Goal: Check status: Check status

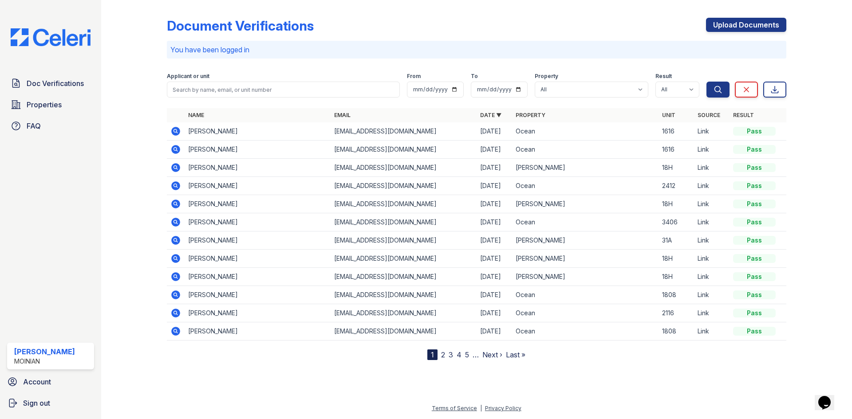
click at [26, 38] on img at bounding box center [51, 37] width 94 height 18
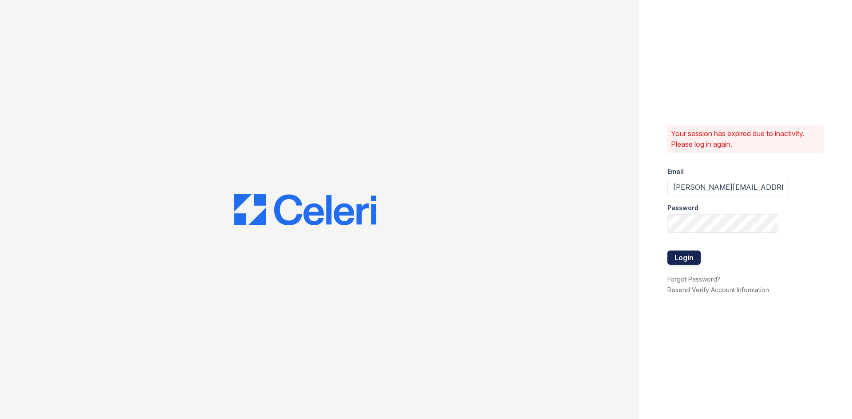
click at [678, 264] on button "Login" at bounding box center [683, 258] width 33 height 14
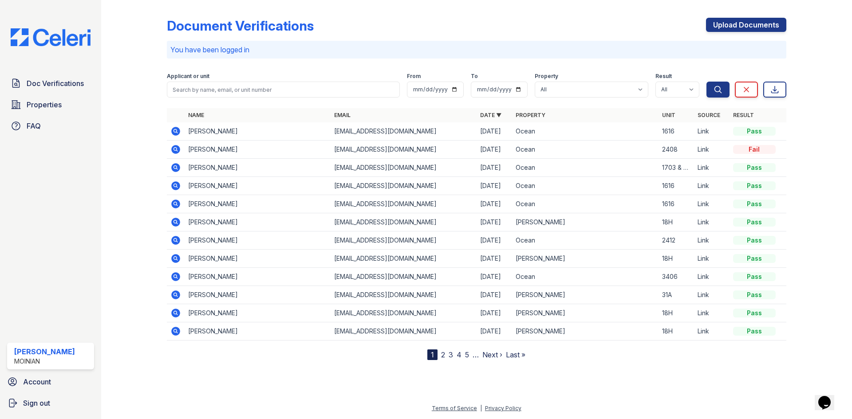
click at [178, 149] on icon at bounding box center [175, 149] width 9 height 9
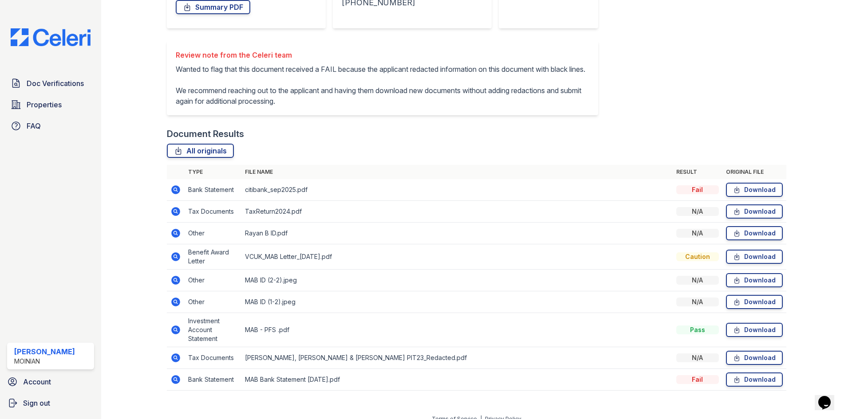
scroll to position [199, 0]
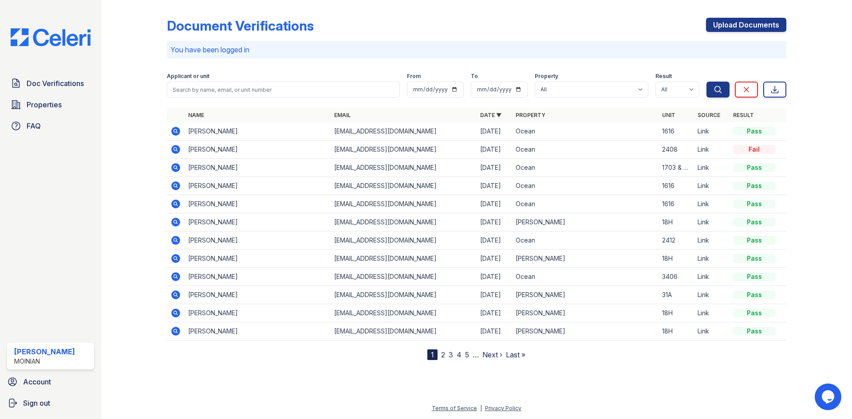
click at [176, 166] on icon at bounding box center [175, 167] width 11 height 11
click at [178, 168] on icon at bounding box center [175, 167] width 9 height 9
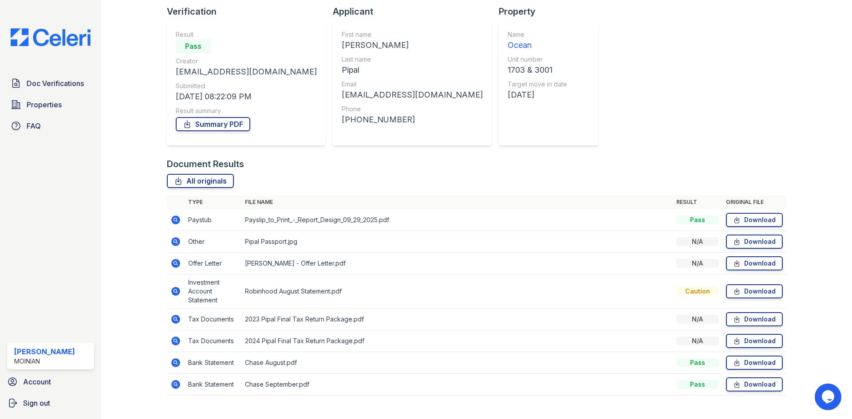
scroll to position [76, 0]
